Goal: Understand process/instructions

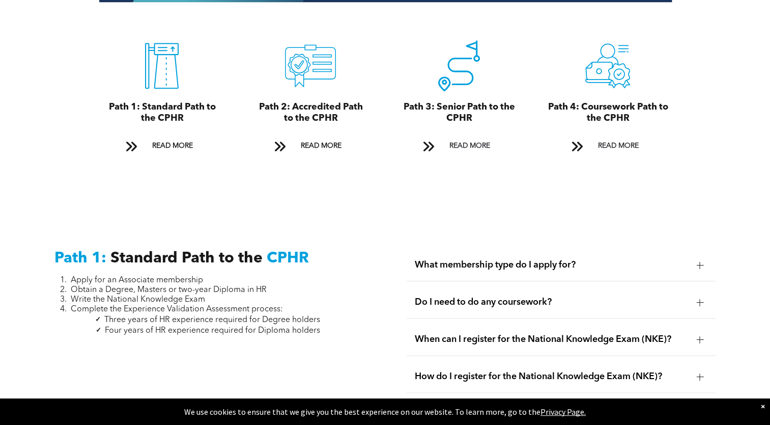
scroll to position [1222, 0]
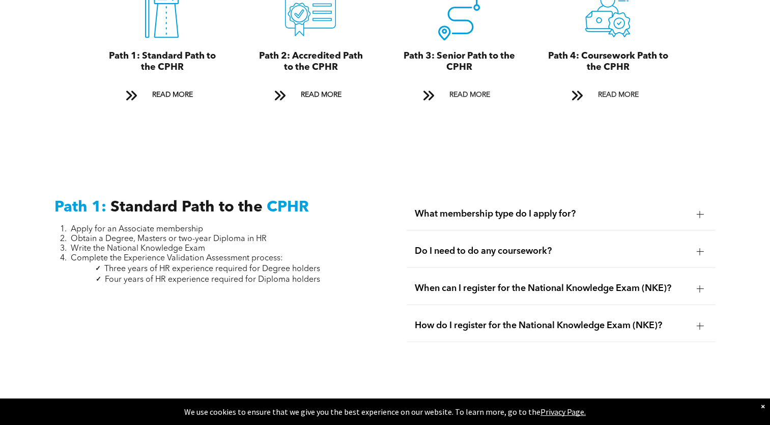
click at [702, 210] on div at bounding box center [699, 213] width 7 height 7
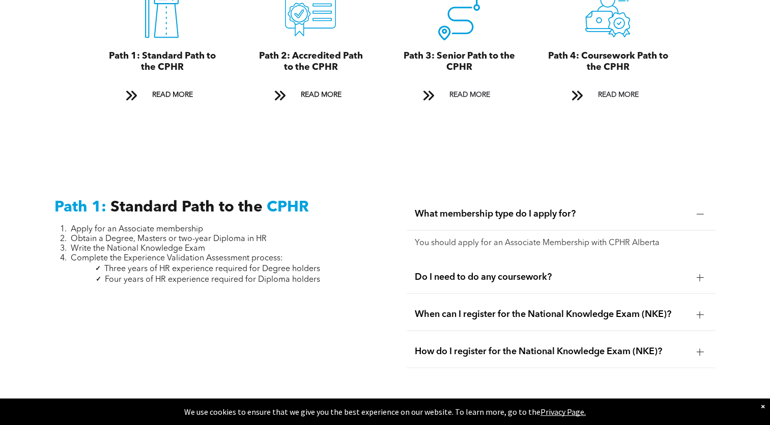
click at [698, 271] on div at bounding box center [699, 276] width 15 height 15
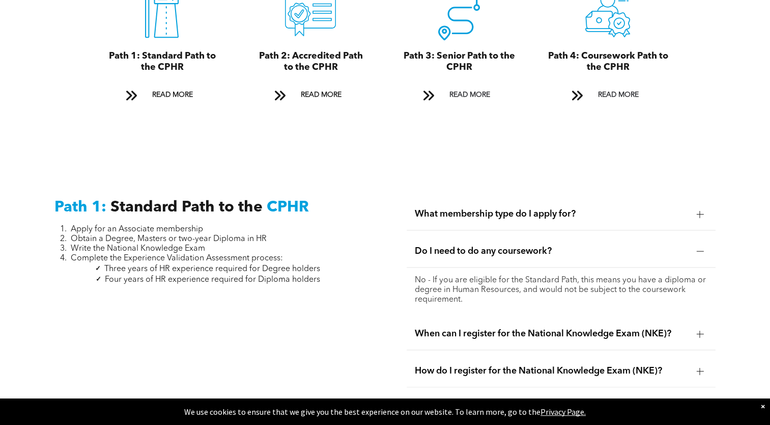
click at [694, 326] on div at bounding box center [699, 333] width 15 height 15
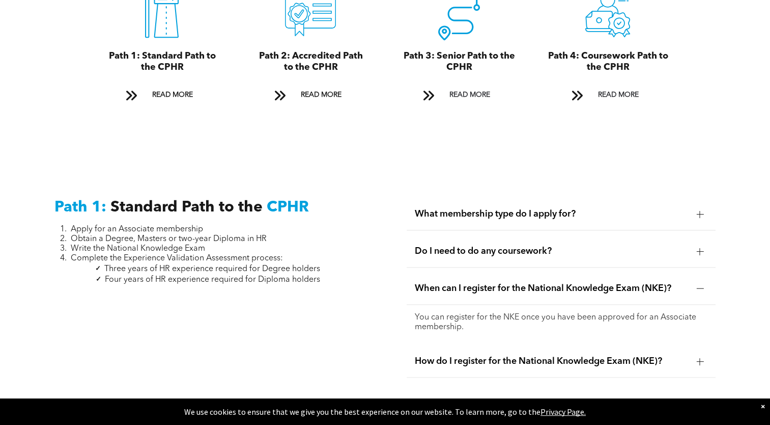
scroll to position [1273, 0]
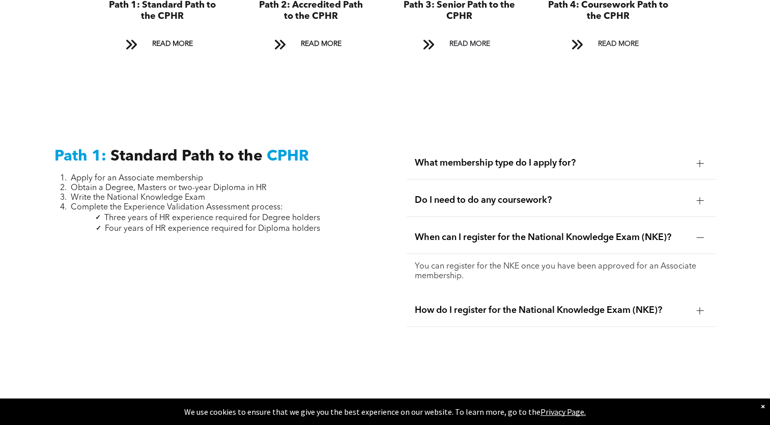
click at [700, 306] on div at bounding box center [700, 309] width 1 height 7
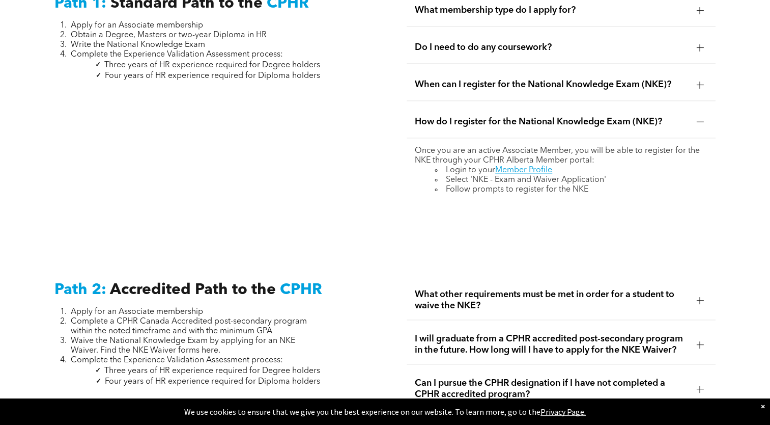
scroll to position [1476, 0]
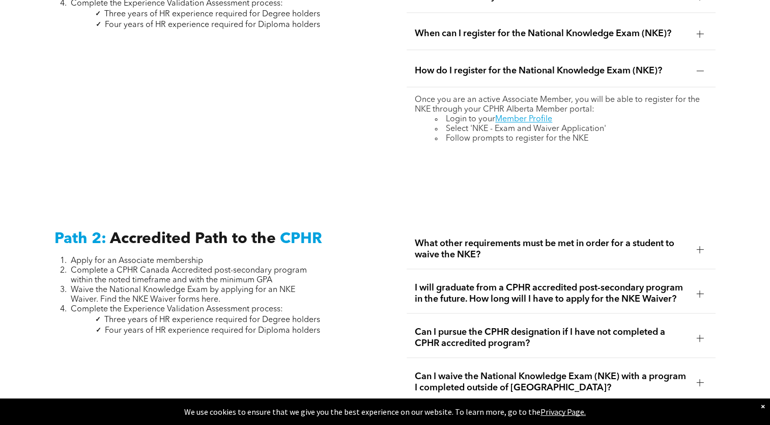
click at [703, 245] on div at bounding box center [699, 248] width 7 height 7
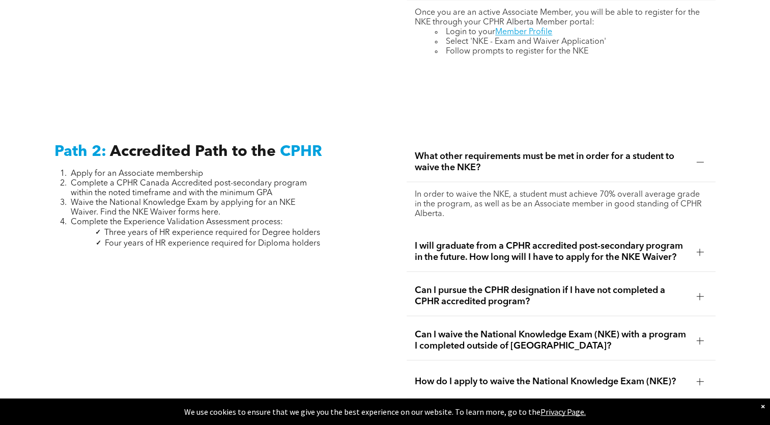
scroll to position [1578, 0]
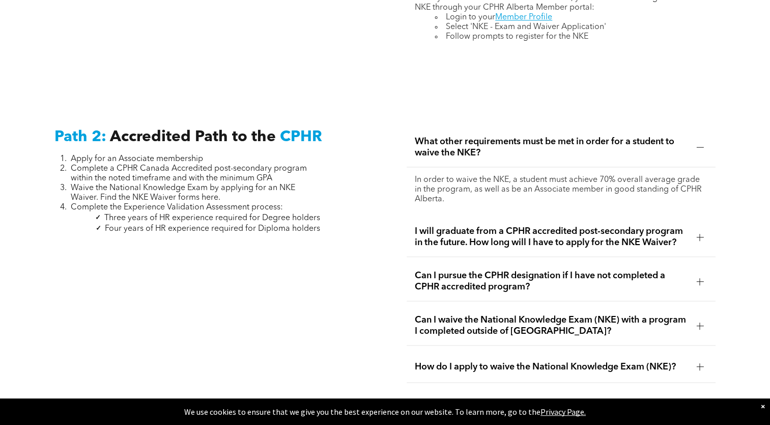
click at [698, 233] on div at bounding box center [699, 236] width 7 height 7
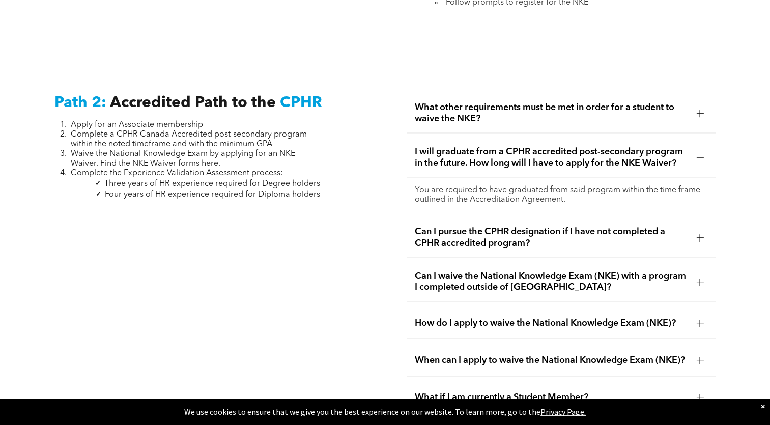
scroll to position [1629, 0]
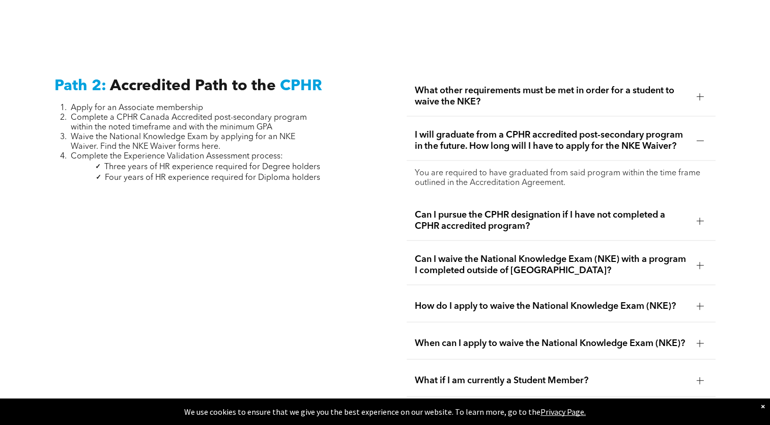
click at [701, 217] on div at bounding box center [699, 220] width 7 height 7
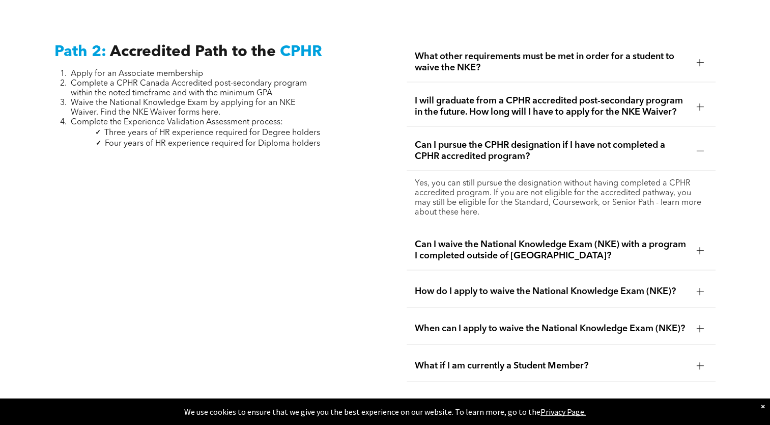
scroll to position [1680, 0]
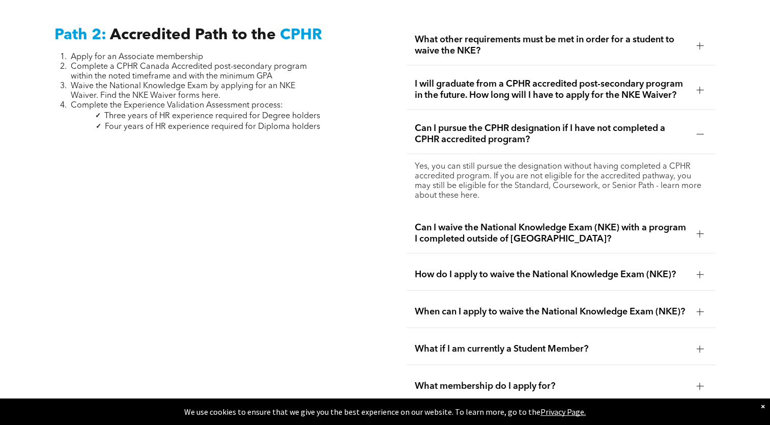
click at [701, 230] on div at bounding box center [699, 233] width 7 height 7
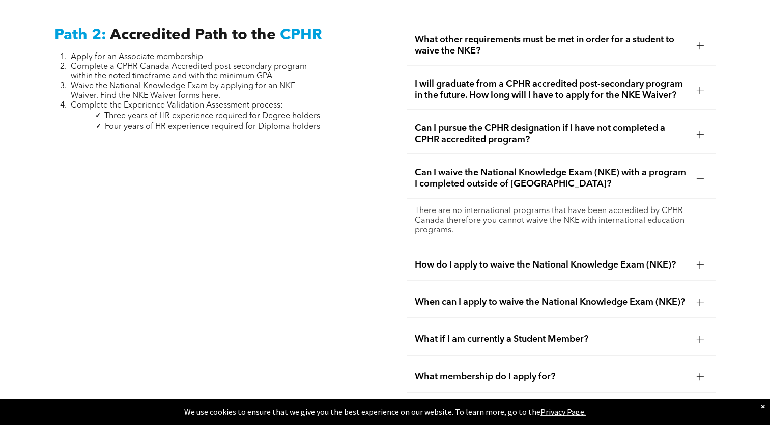
click at [705, 257] on div at bounding box center [699, 264] width 15 height 15
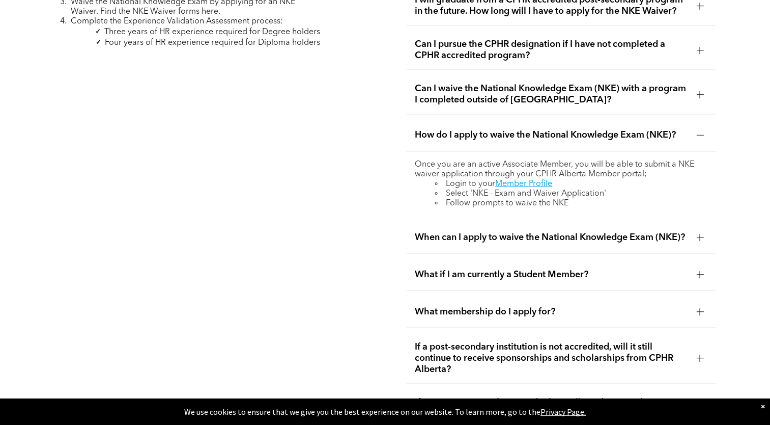
scroll to position [1782, 0]
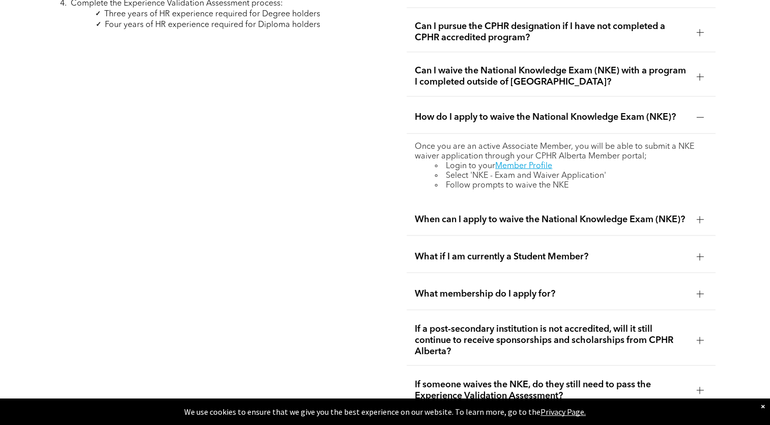
click at [698, 215] on div at bounding box center [699, 218] width 7 height 7
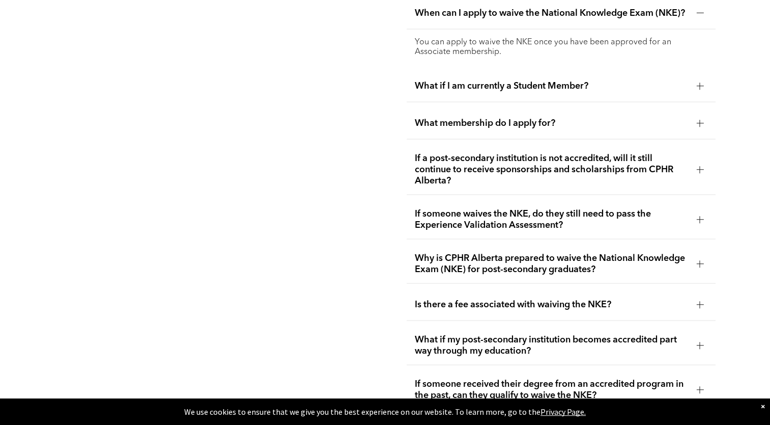
scroll to position [1935, 0]
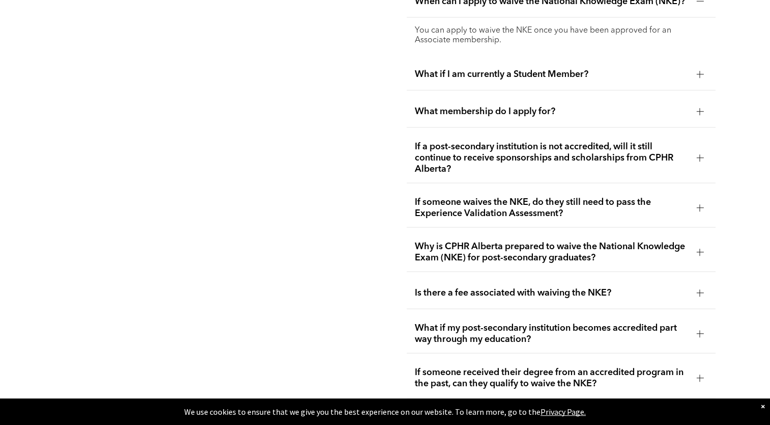
click at [698, 111] on div at bounding box center [699, 111] width 7 height 1
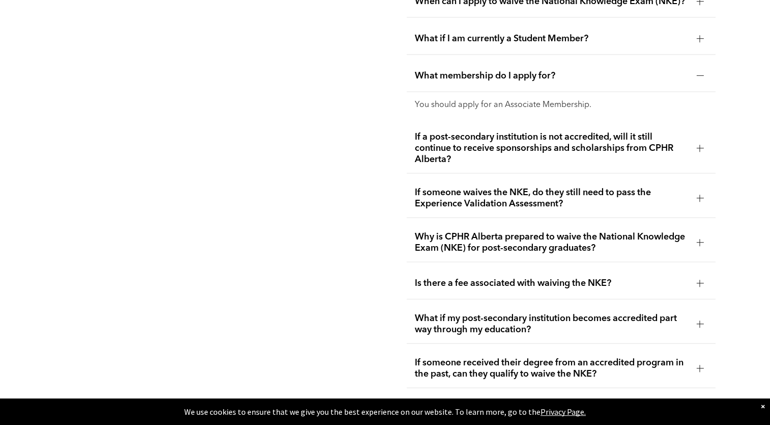
click at [698, 194] on div at bounding box center [699, 197] width 7 height 7
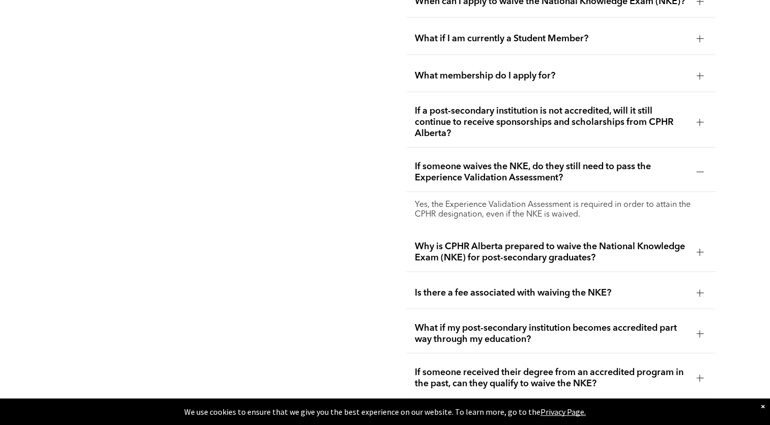
click at [700, 248] on div at bounding box center [700, 251] width 1 height 7
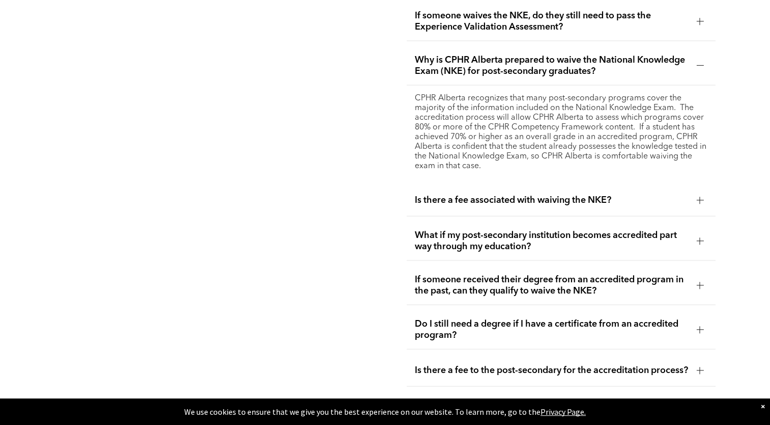
scroll to position [2087, 0]
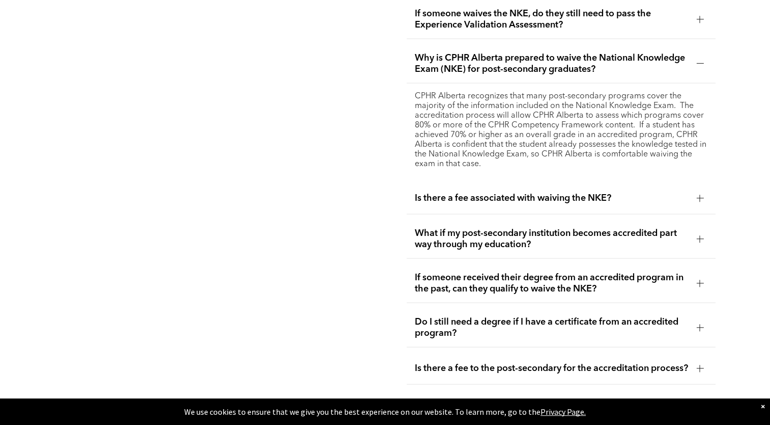
click at [700, 196] on div at bounding box center [699, 197] width 15 height 15
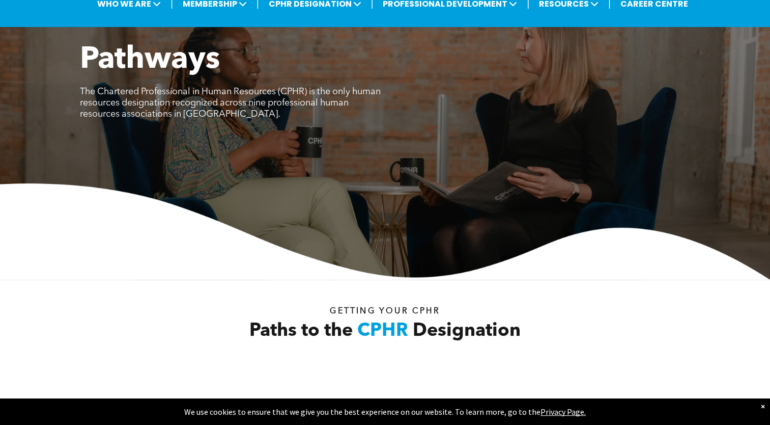
scroll to position [67, 0]
